Goal: Task Accomplishment & Management: Manage account settings

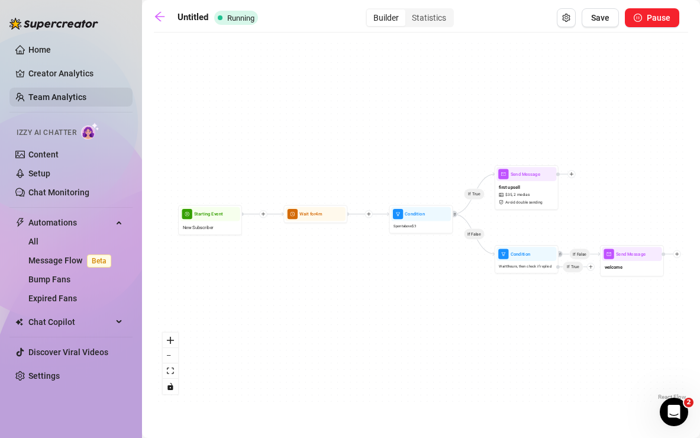
click at [60, 97] on link "Team Analytics" at bounding box center [57, 96] width 58 height 9
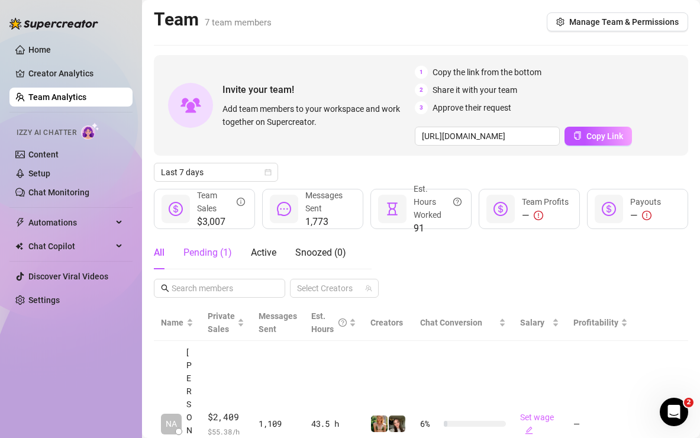
click at [220, 254] on div "Pending ( 1 )" at bounding box center [207, 253] width 49 height 14
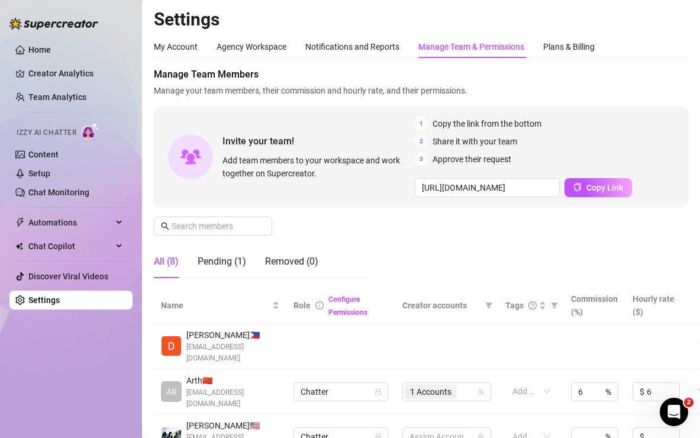
click at [454, 352] on td at bounding box center [446, 347] width 103 height 46
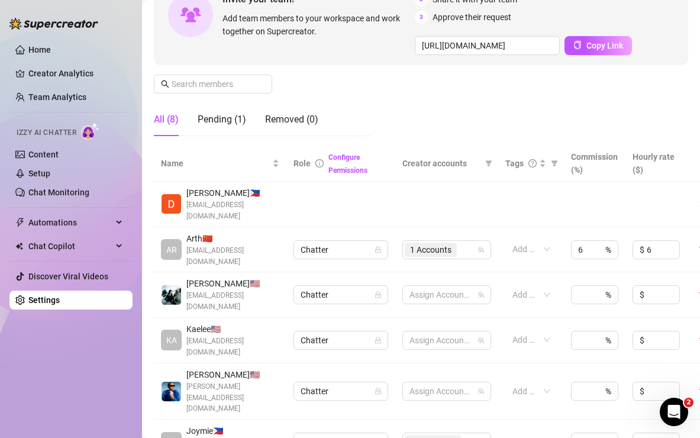
scroll to position [231, 0]
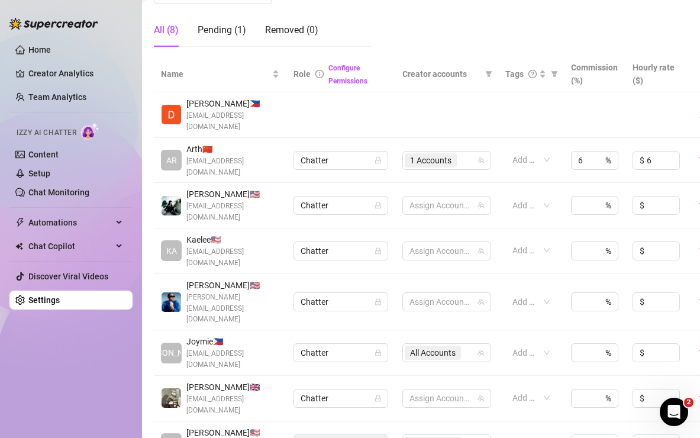
click at [239, 292] on span "[PERSON_NAME][EMAIL_ADDRESS][DOMAIN_NAME]" at bounding box center [232, 309] width 93 height 34
click at [351, 293] on span "Chatter" at bounding box center [341, 302] width 80 height 18
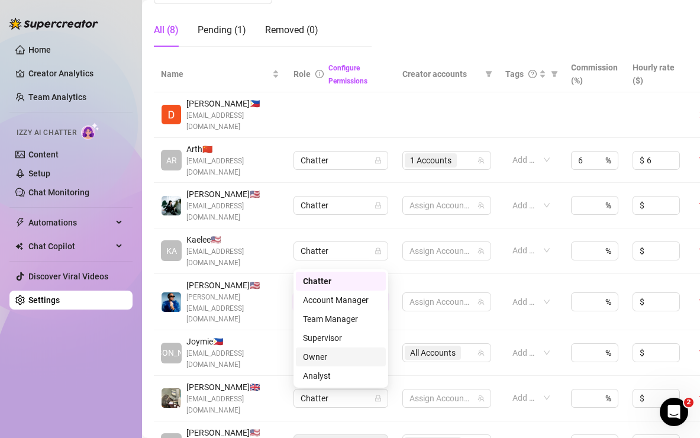
click at [256, 292] on span "[PERSON_NAME][EMAIL_ADDRESS][DOMAIN_NAME]" at bounding box center [232, 309] width 93 height 34
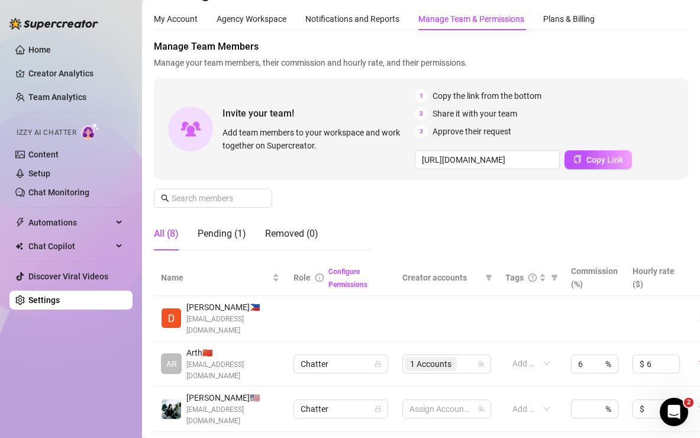
scroll to position [0, 0]
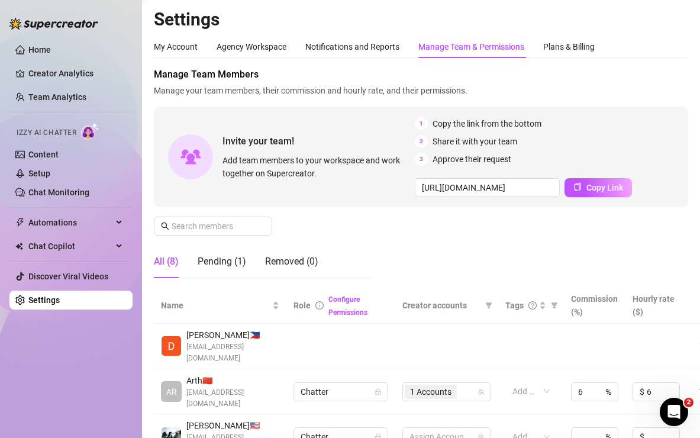
click at [233, 342] on span "[EMAIL_ADDRESS][DOMAIN_NAME]" at bounding box center [232, 353] width 93 height 22
click at [349, 314] on link "Configure Permissions" at bounding box center [347, 305] width 39 height 21
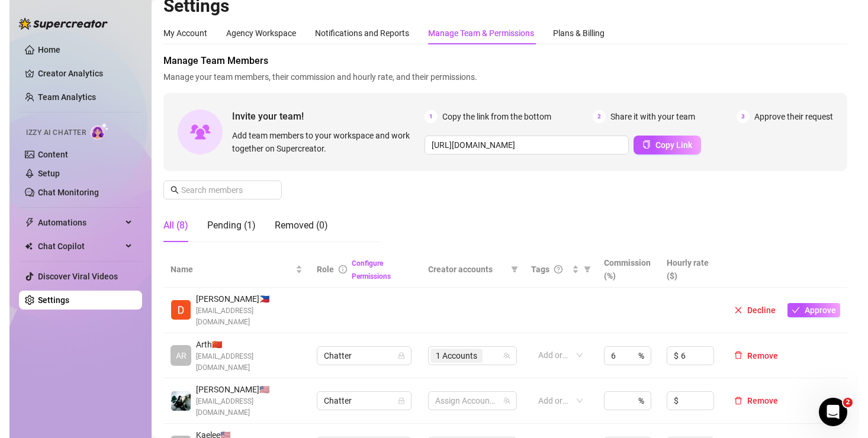
scroll to position [0, 2136]
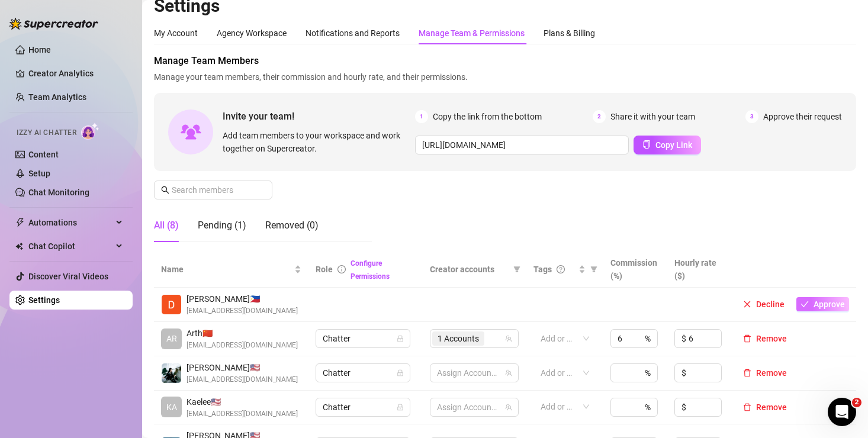
click at [700, 309] on button "Approve" at bounding box center [822, 304] width 53 height 14
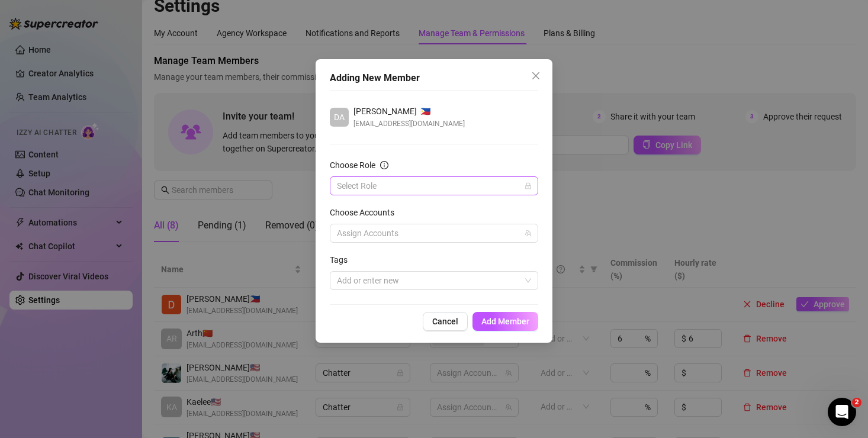
click at [426, 183] on input "Choose Role" at bounding box center [428, 186] width 183 height 18
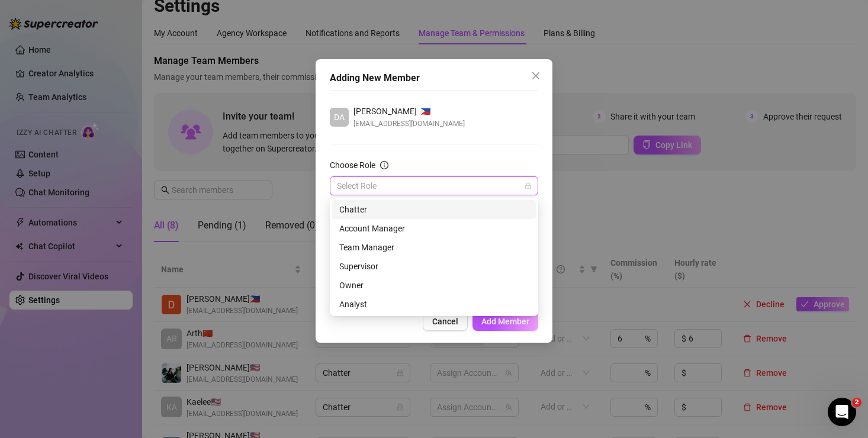
click at [415, 208] on div "Chatter" at bounding box center [433, 209] width 189 height 13
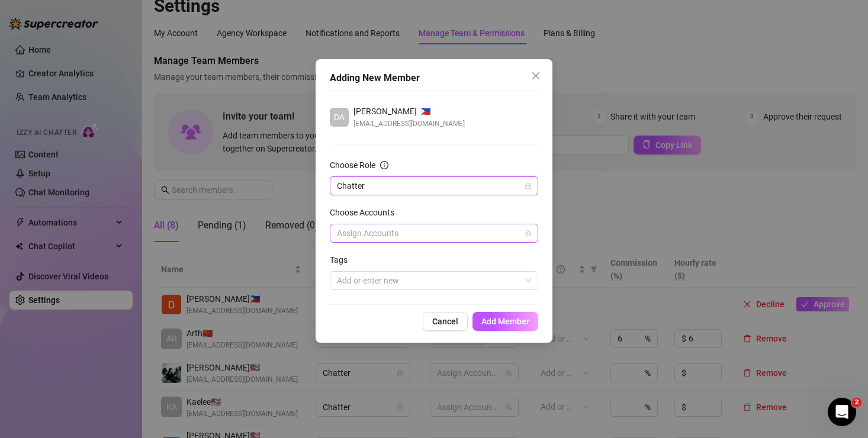
click at [418, 228] on div at bounding box center [427, 233] width 191 height 17
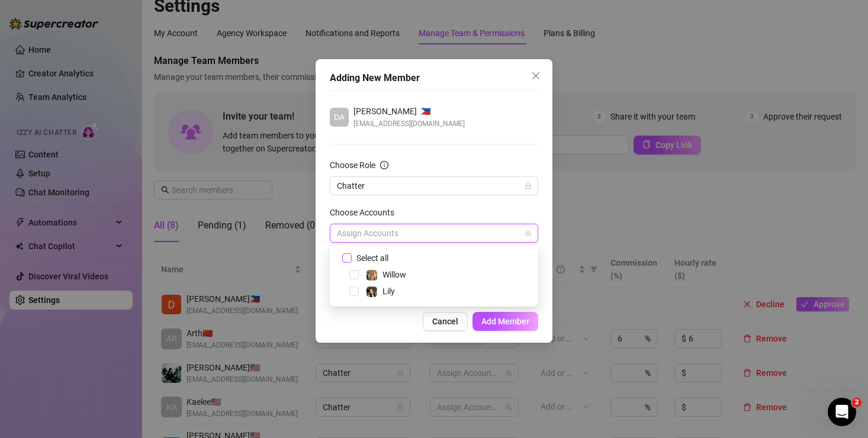
click at [384, 258] on span "Select all" at bounding box center [372, 258] width 41 height 13
click at [350, 258] on input "Select all" at bounding box center [346, 257] width 8 height 8
checkbox input "true"
click at [516, 322] on span "Add Member" at bounding box center [505, 321] width 48 height 9
